Goal: Find specific page/section: Find specific page/section

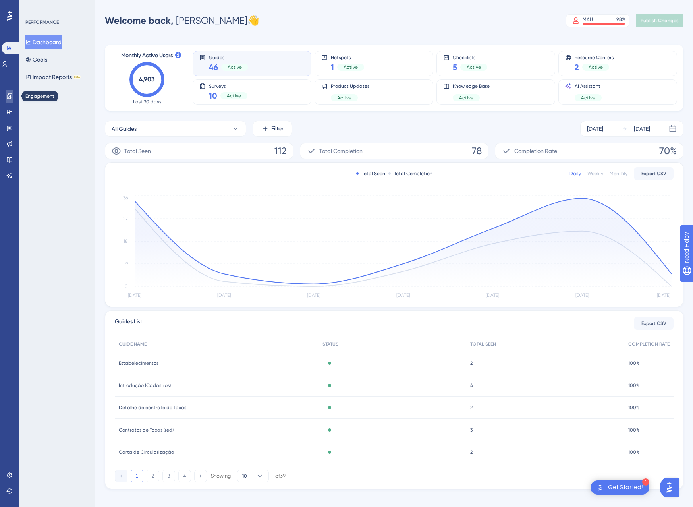
click at [0, 0] on icon at bounding box center [0, 0] width 0 height 0
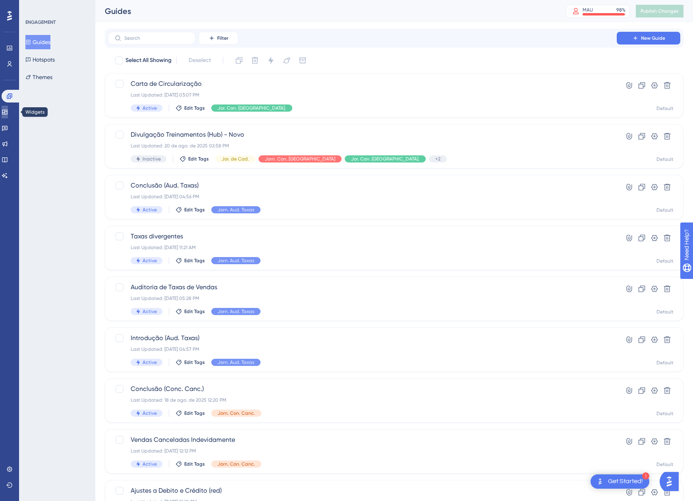
click at [7, 114] on icon at bounding box center [4, 112] width 5 height 5
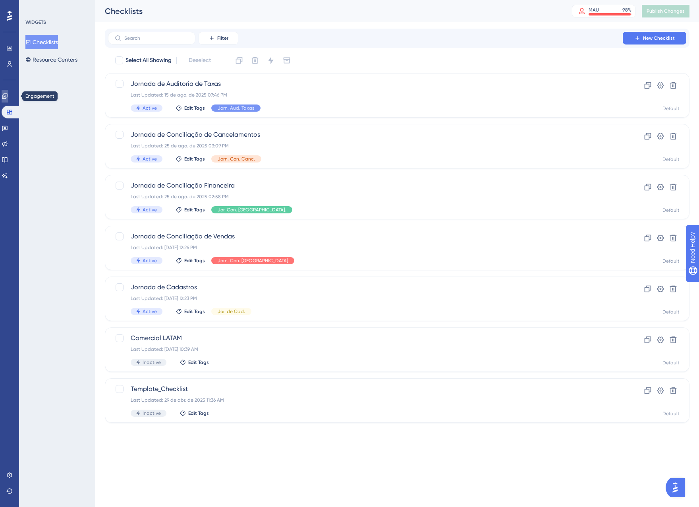
click at [0, 0] on icon at bounding box center [0, 0] width 0 height 0
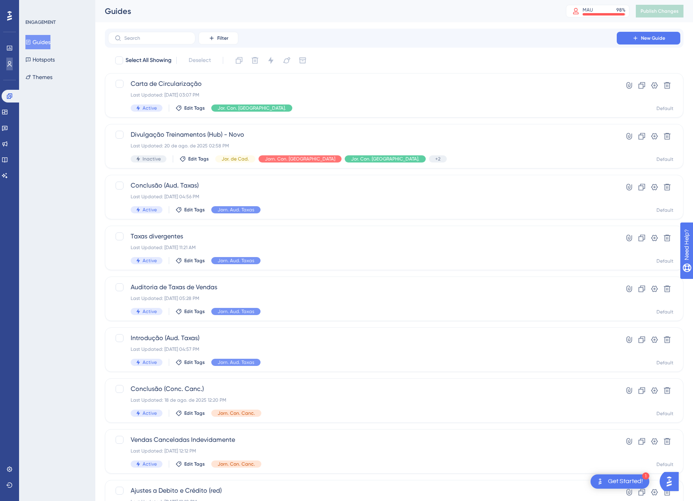
click at [10, 68] on link at bounding box center [9, 64] width 6 height 13
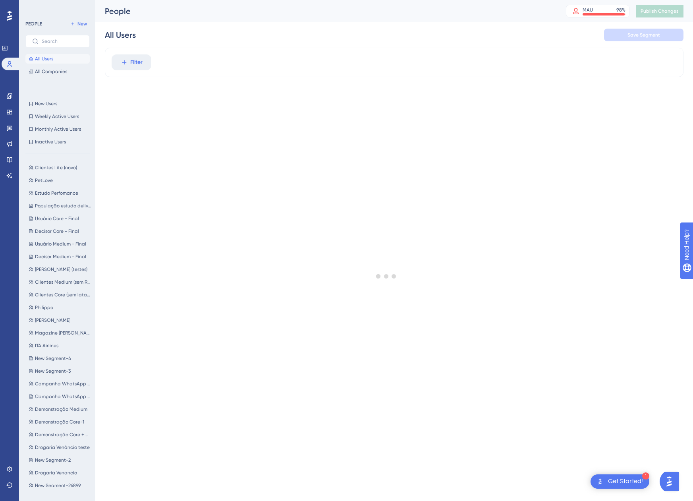
click at [66, 162] on div "Clientes Lite (novo) Clientes Lite (novo) PetLove PetLove Estudo Perfomance Est…" at bounding box center [59, 323] width 69 height 327
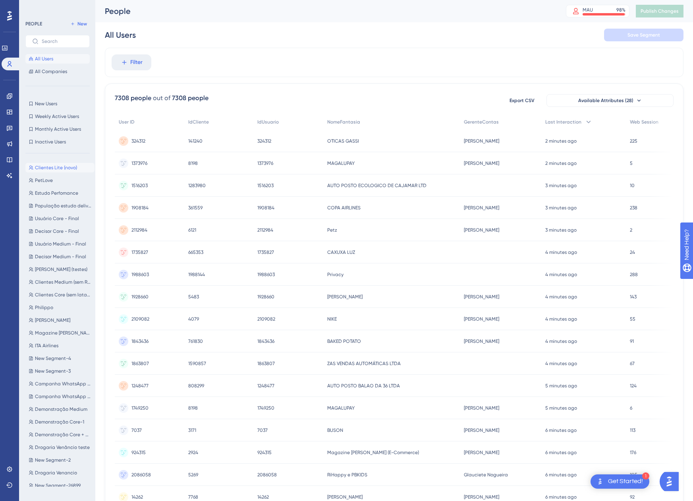
click at [64, 170] on span "Clientes Lite (novo)" at bounding box center [56, 167] width 42 height 6
